Goal: Task Accomplishment & Management: Manage account settings

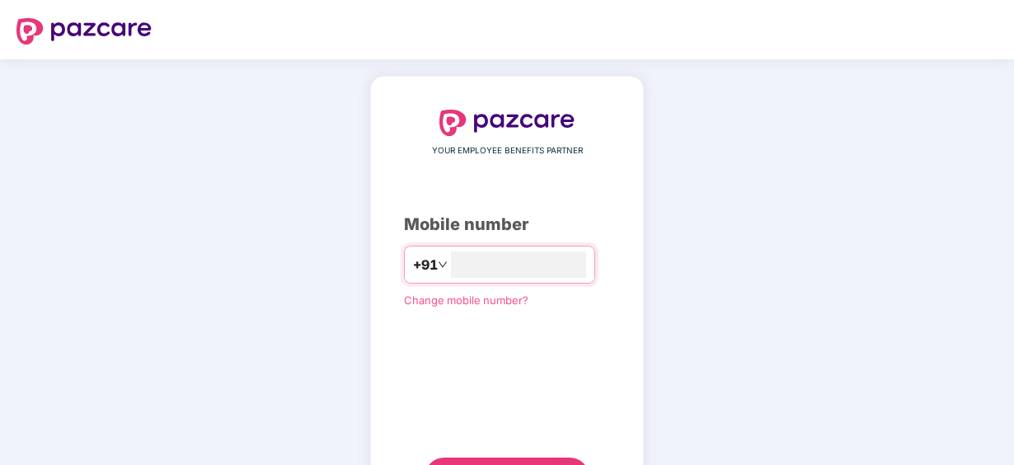
type input "**********"
click link "Change mobile number?" at bounding box center [466, 298] width 125 height 13
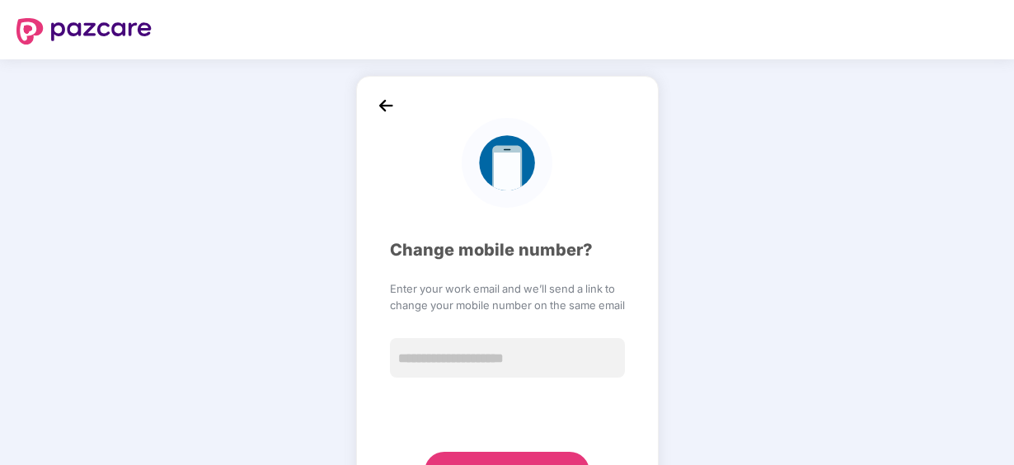
click at [383, 111] on img at bounding box center [386, 105] width 25 height 25
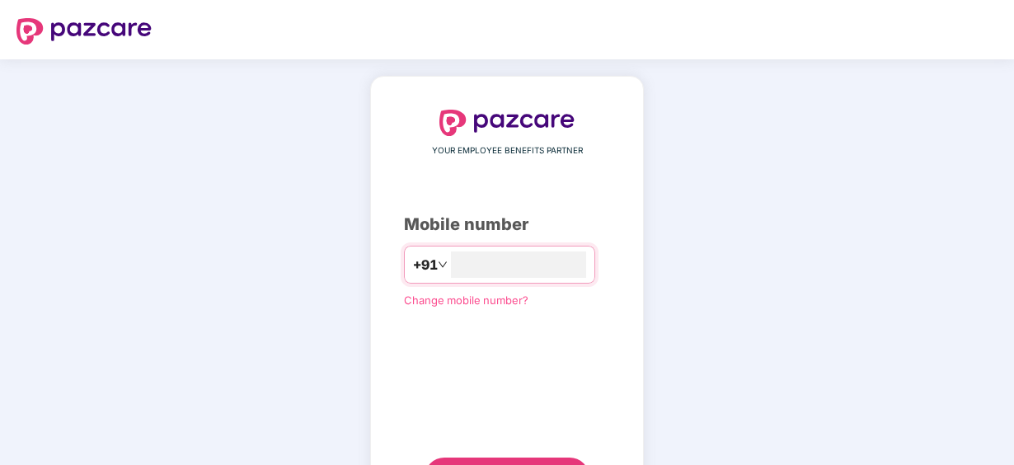
type input "**********"
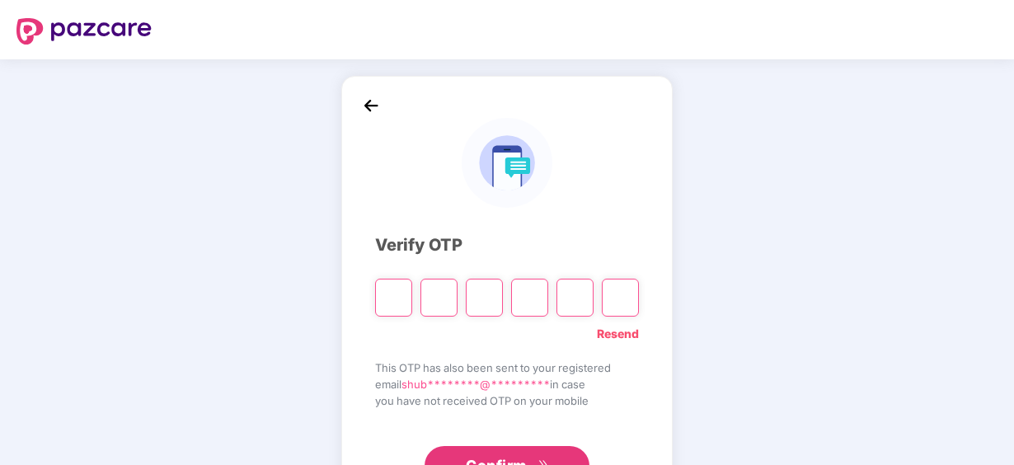
paste input "*"
type input "*"
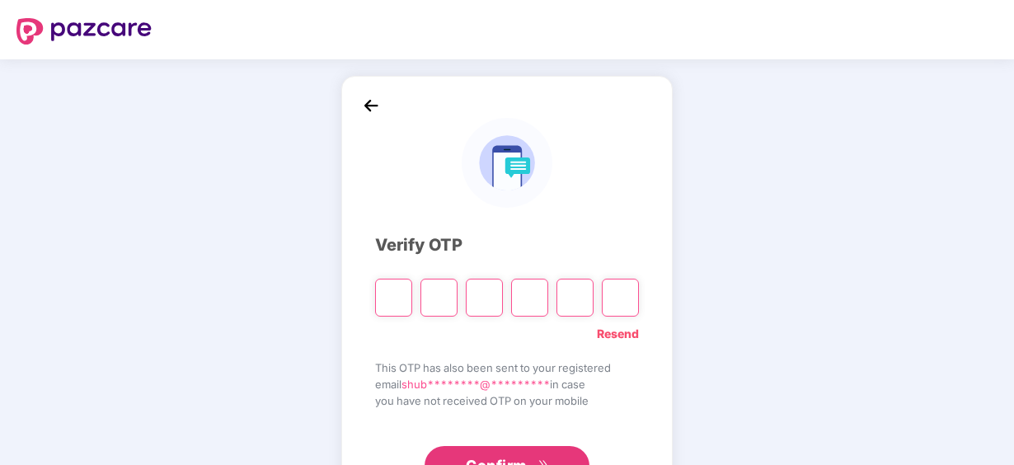
type input "*"
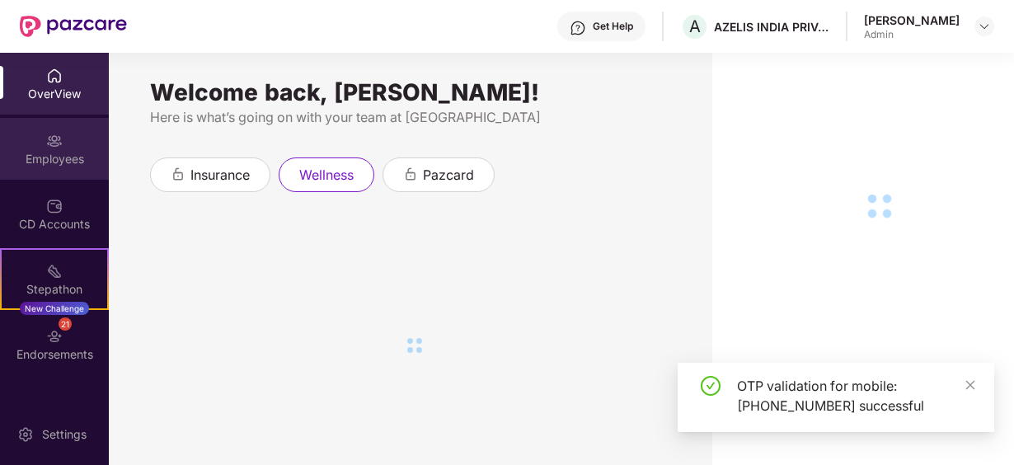
click at [74, 151] on div "Employees" at bounding box center [54, 159] width 109 height 16
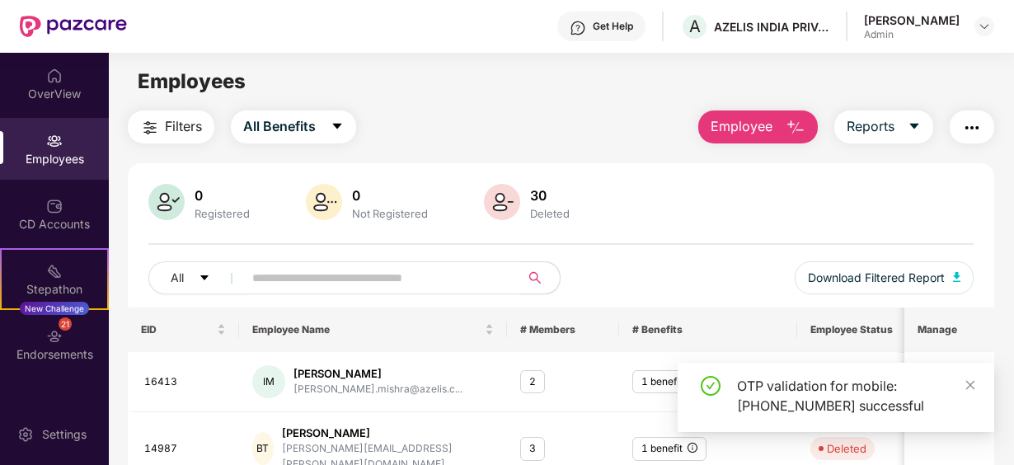
click at [289, 280] on input "text" at bounding box center [375, 278] width 246 height 25
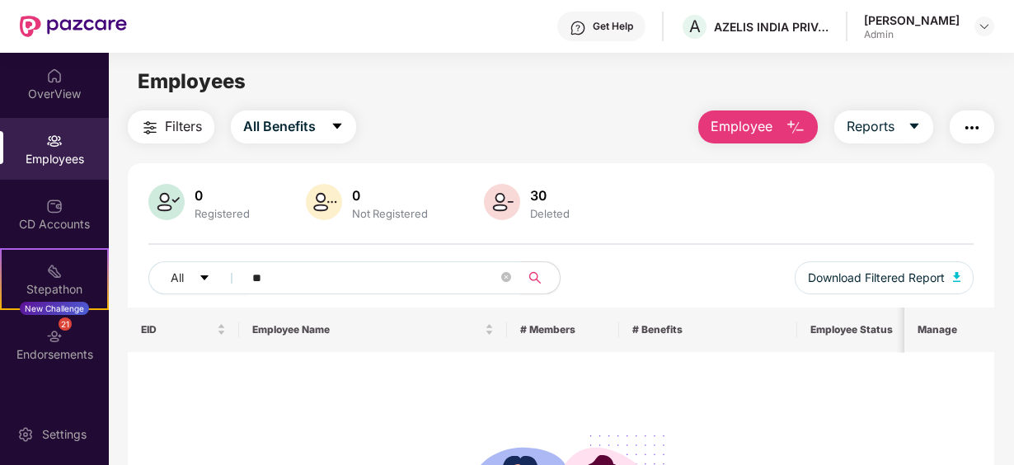
type input "*"
click at [63, 147] on div "Employees" at bounding box center [54, 149] width 109 height 62
click at [318, 272] on input "***" at bounding box center [375, 278] width 246 height 25
type input "*"
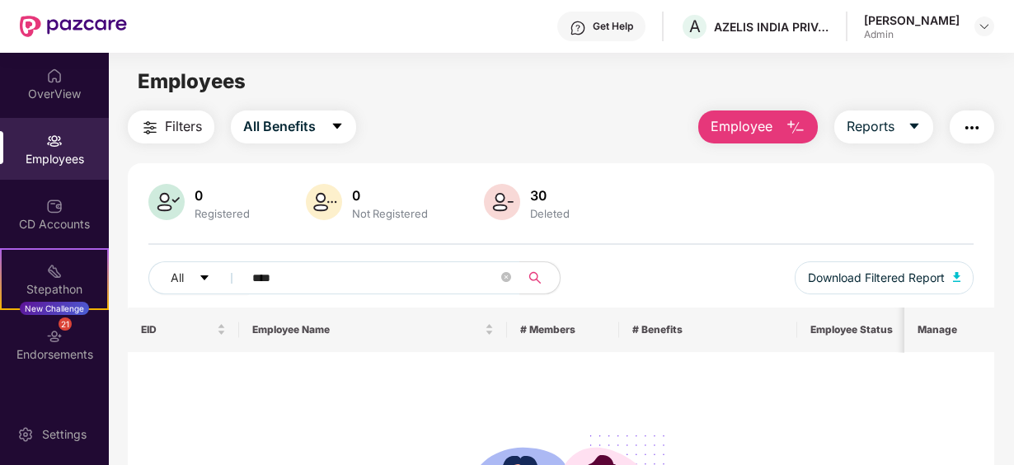
click at [1011, 449] on div "Filters All Benefits Employee Reports 0 Registered 0 Not Registered 30 Deleted …" at bounding box center [561, 399] width 905 height 576
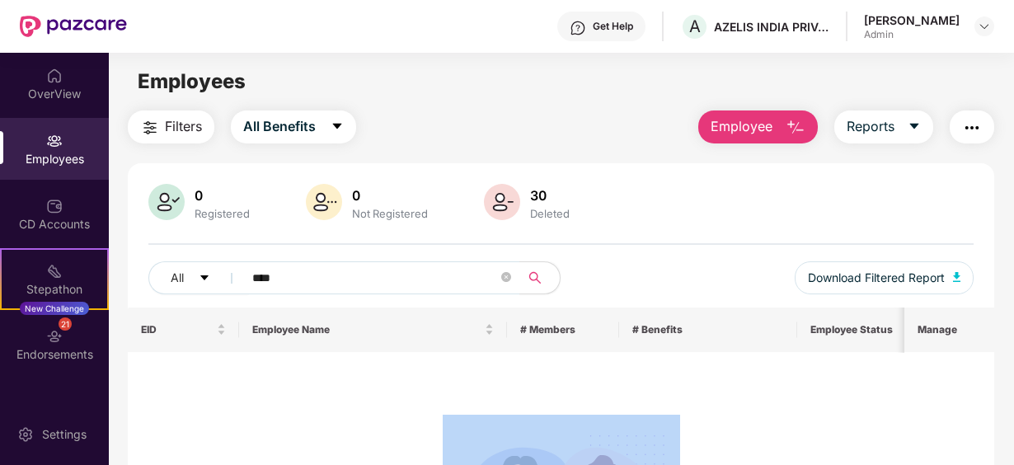
click at [1011, 449] on div "Filters All Benefits Employee Reports 0 Registered 0 Not Registered 30 Deleted …" at bounding box center [561, 399] width 905 height 576
drag, startPoint x: 1011, startPoint y: 449, endPoint x: 1000, endPoint y: 445, distance: 11.2
click at [1000, 445] on div "Filters All Benefits Employee Reports 0 Registered 0 Not Registered 30 Deleted …" at bounding box center [561, 399] width 905 height 576
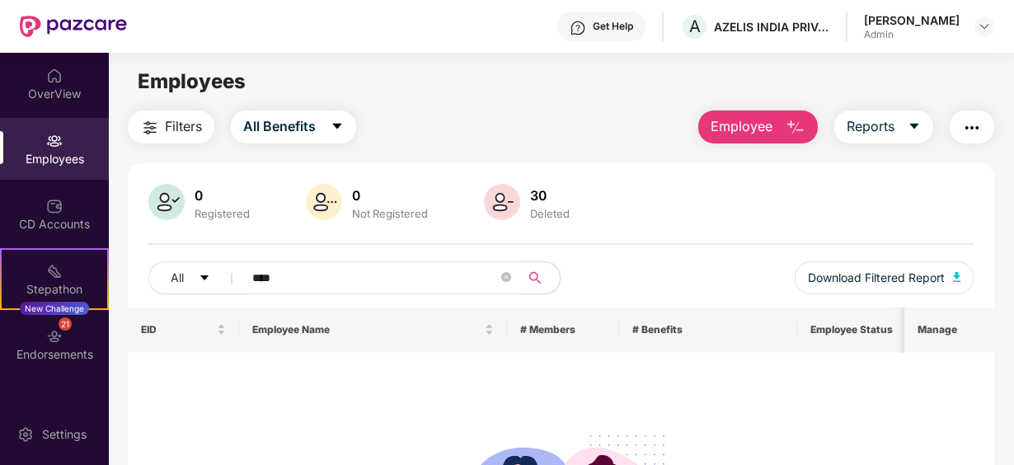
drag, startPoint x: 1000, startPoint y: 445, endPoint x: 1011, endPoint y: 337, distance: 108.6
click at [1011, 337] on div "Filters All Benefits Employee Reports 0 Registered 0 Not Registered 30 Deleted …" at bounding box center [561, 399] width 905 height 576
click at [1011, 356] on div "Filters All Benefits Employee Reports 0 Registered 0 Not Registered 30 Deleted …" at bounding box center [561, 399] width 905 height 576
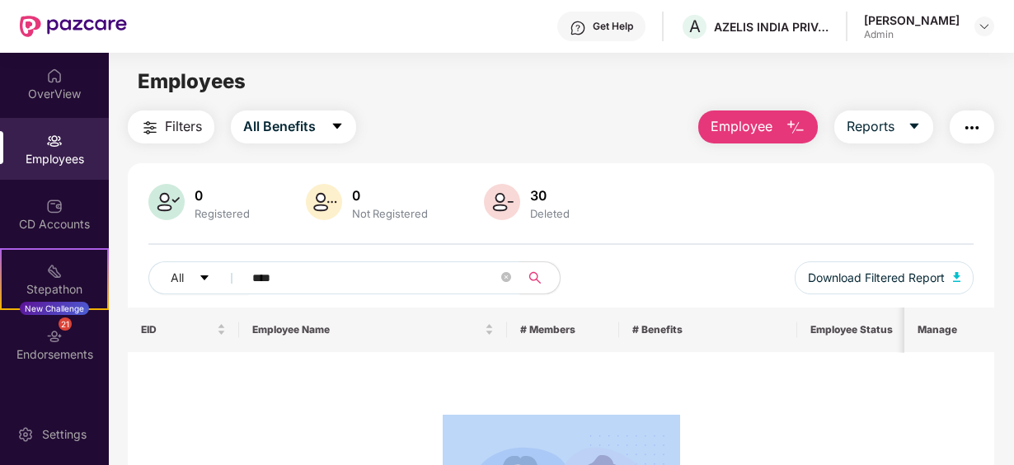
click at [1011, 356] on div "Filters All Benefits Employee Reports 0 Registered 0 Not Registered 30 Deleted …" at bounding box center [561, 399] width 905 height 576
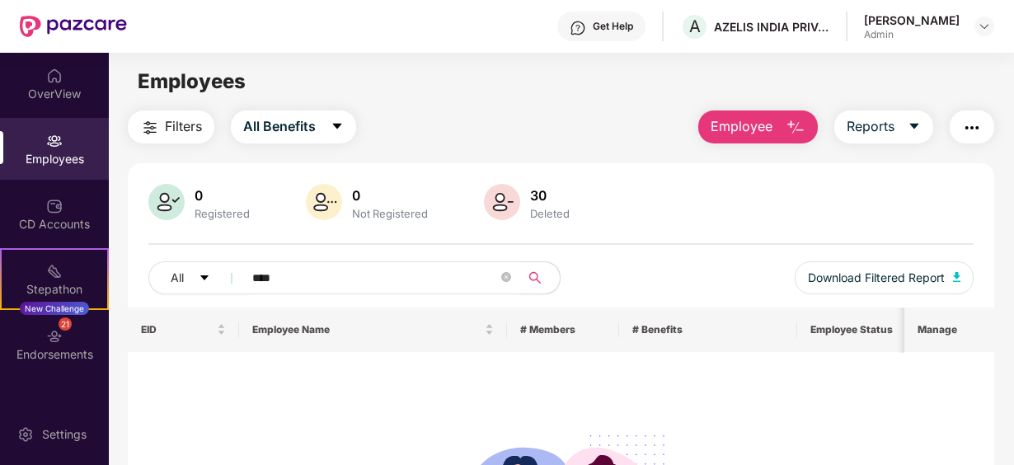
click at [301, 278] on input "****" at bounding box center [375, 278] width 246 height 25
type input "*"
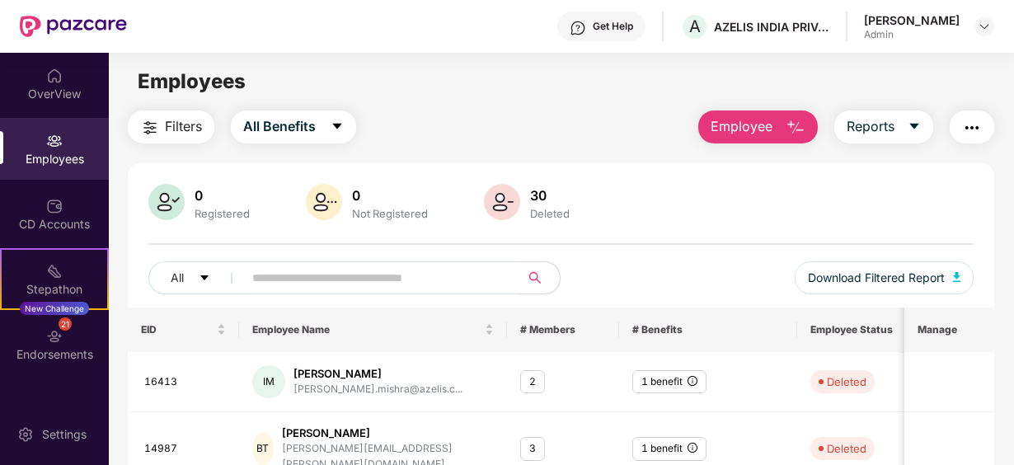
click at [63, 148] on div "Employees" at bounding box center [54, 149] width 109 height 62
click at [265, 290] on span at bounding box center [377, 277] width 288 height 33
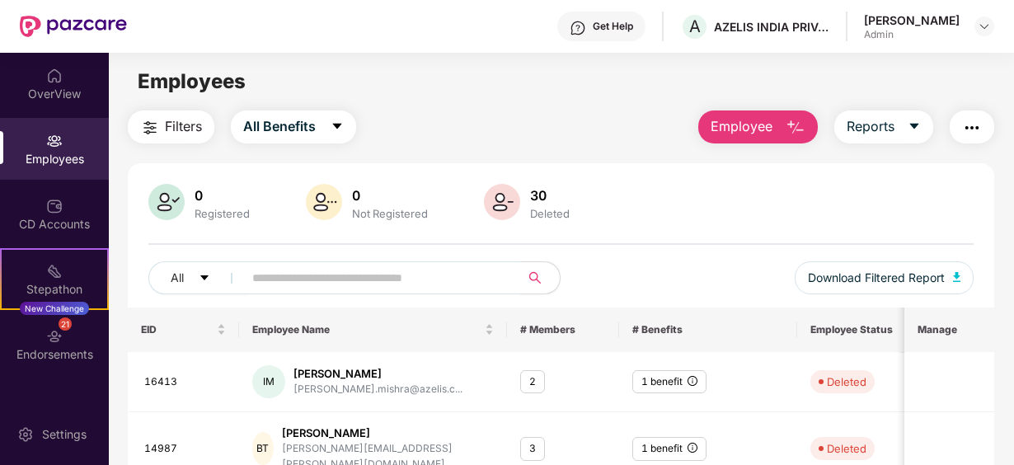
click at [265, 290] on span at bounding box center [377, 277] width 288 height 33
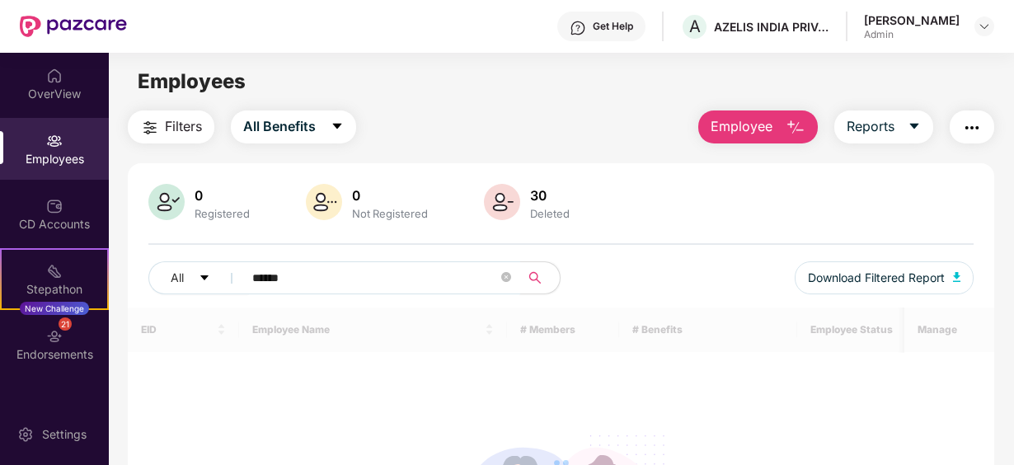
type input "******"
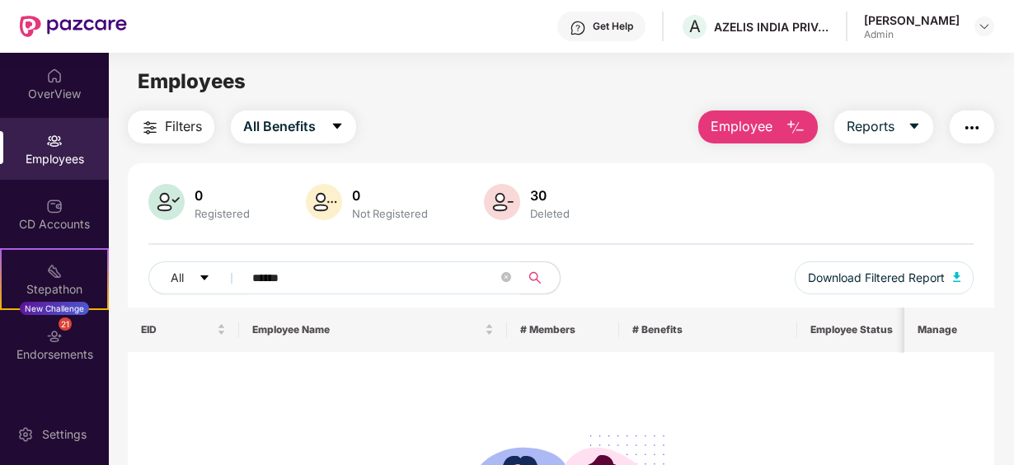
click at [70, 148] on div "Employees" at bounding box center [54, 149] width 109 height 62
click at [303, 279] on input "******" at bounding box center [375, 278] width 246 height 25
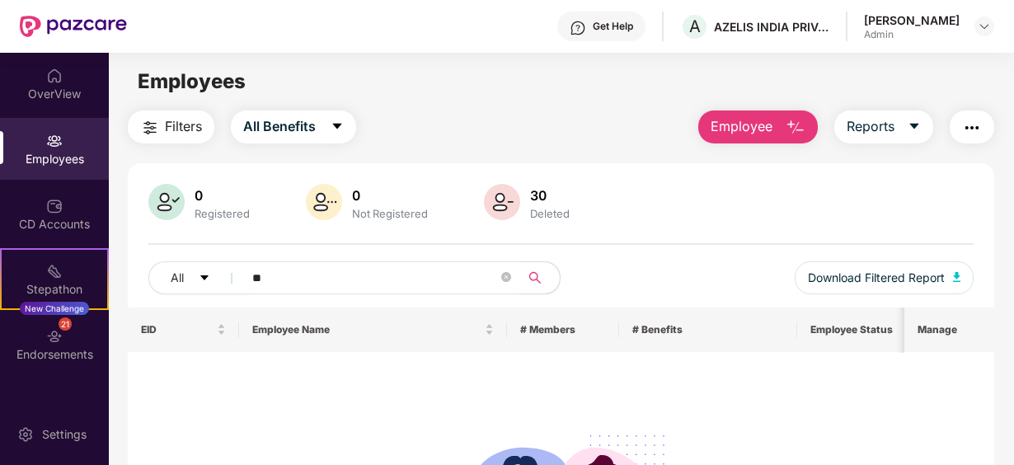
type input "*"
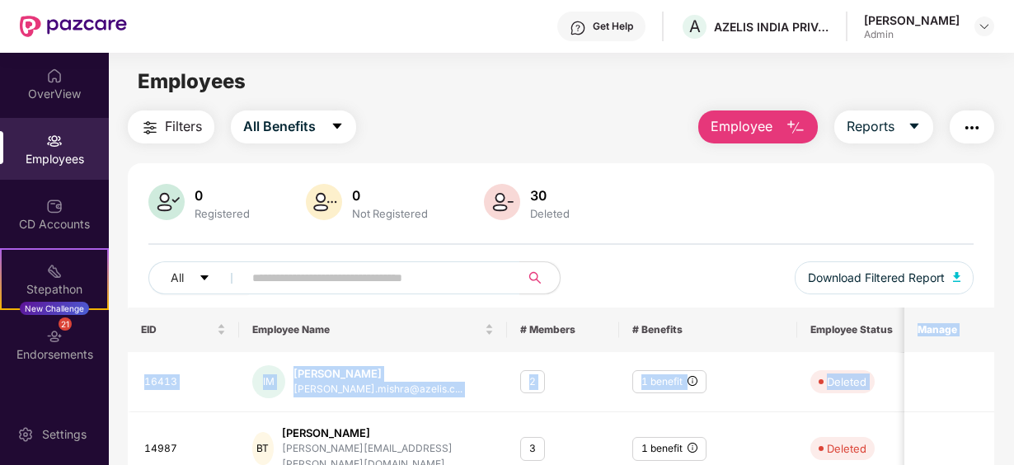
drag, startPoint x: 1006, startPoint y: 378, endPoint x: 997, endPoint y: 312, distance: 66.6
drag, startPoint x: 997, startPoint y: 312, endPoint x: 1008, endPoint y: 312, distance: 10.7
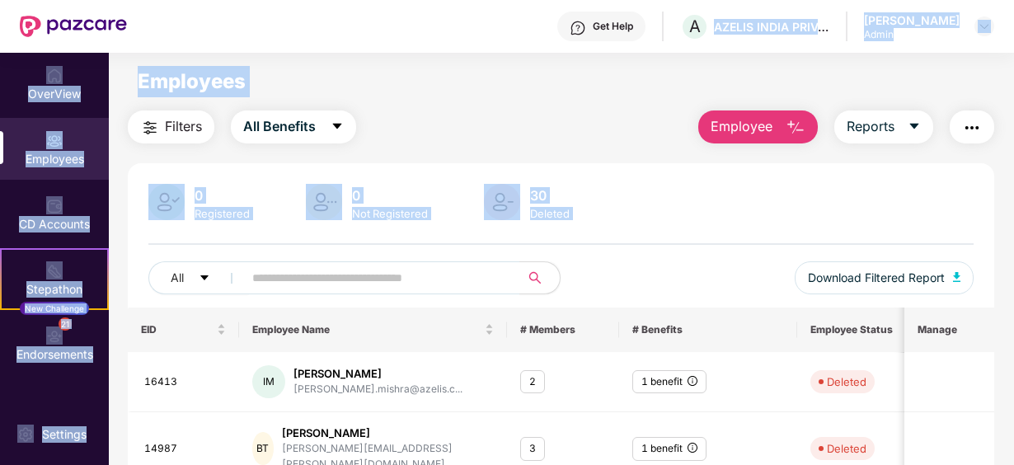
drag, startPoint x: 1011, startPoint y: 239, endPoint x: 846, endPoint y: 36, distance: 261.5
click at [846, 36] on div "Get Help A AZELIS INDIA PRIVATE LIMITED [PERSON_NAME] Admin OverView Employees …" at bounding box center [507, 232] width 1014 height 465
